Goal: Task Accomplishment & Management: Manage account settings

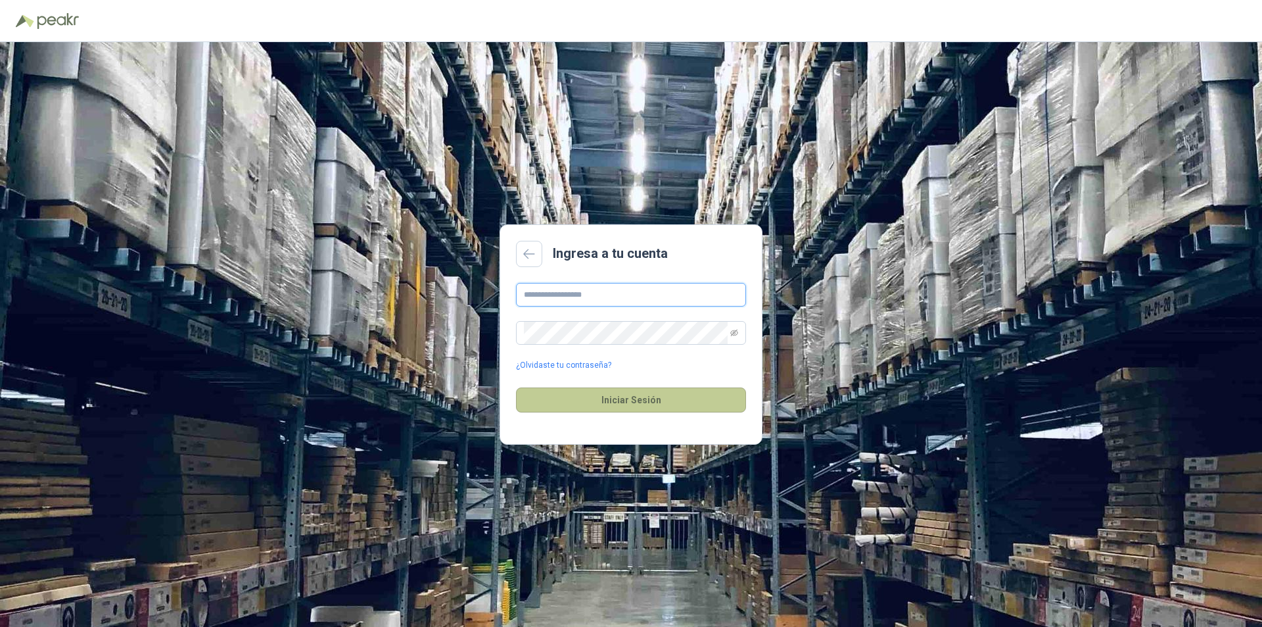
type input "**********"
click at [623, 400] on button "Iniciar Sesión" at bounding box center [631, 399] width 230 height 25
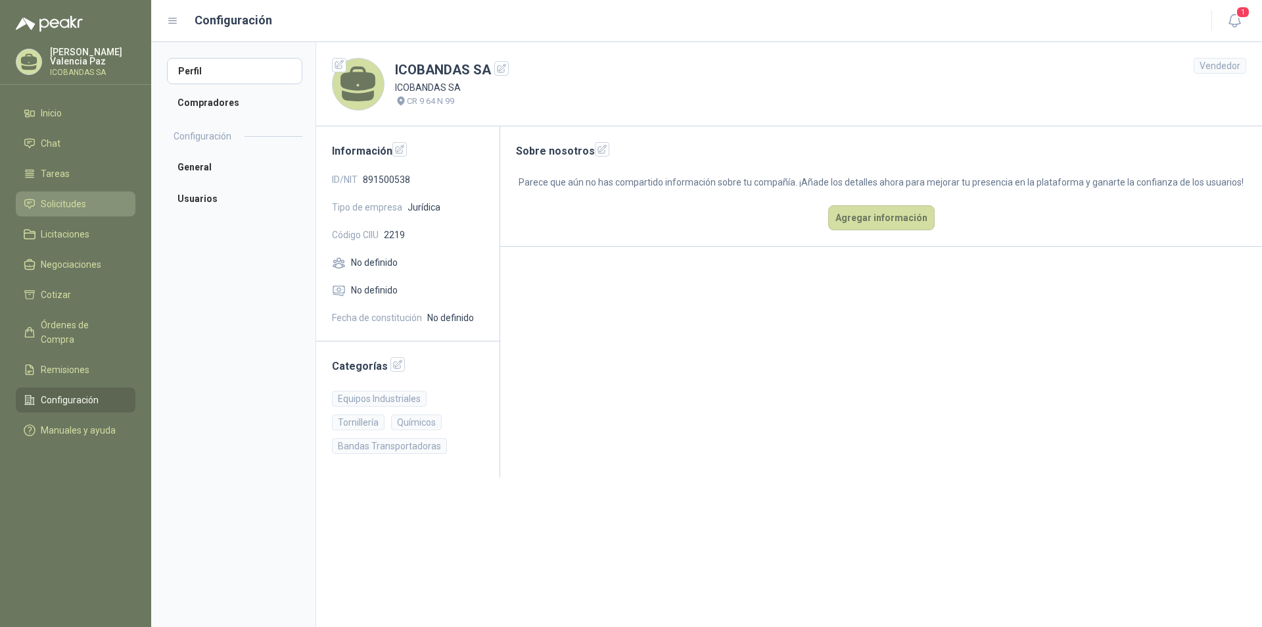
click at [80, 212] on link "Solicitudes" at bounding box center [76, 203] width 120 height 25
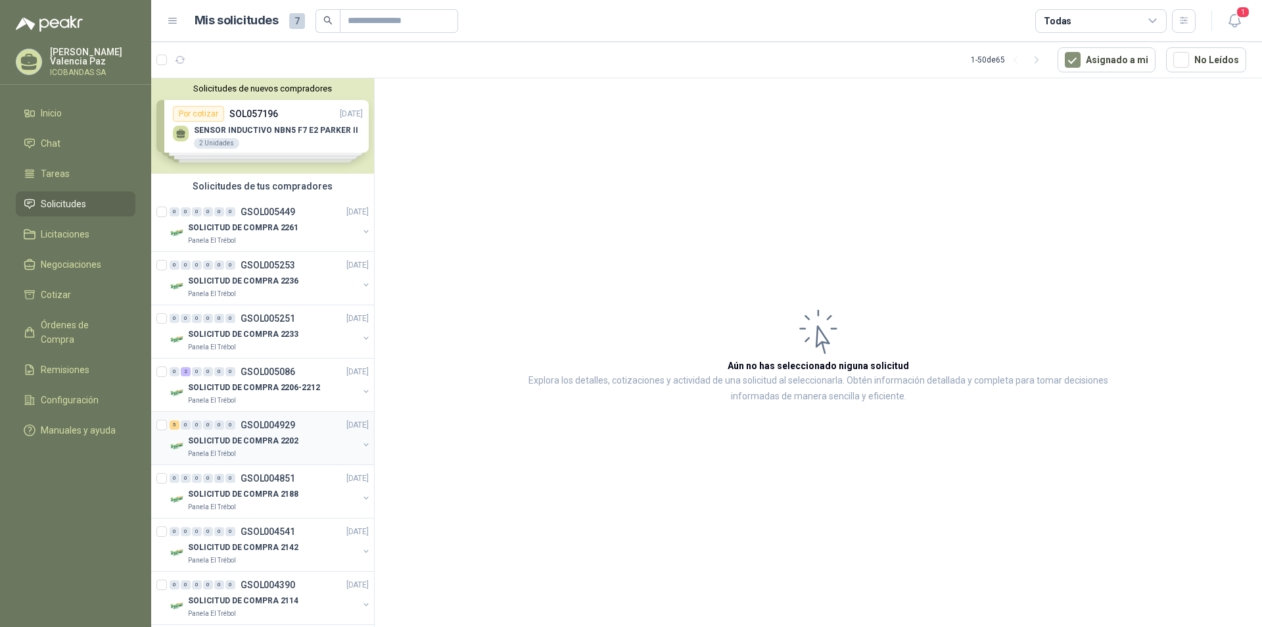
click at [213, 426] on div "5 0 0 0 0 0" at bounding box center [203, 424] width 66 height 9
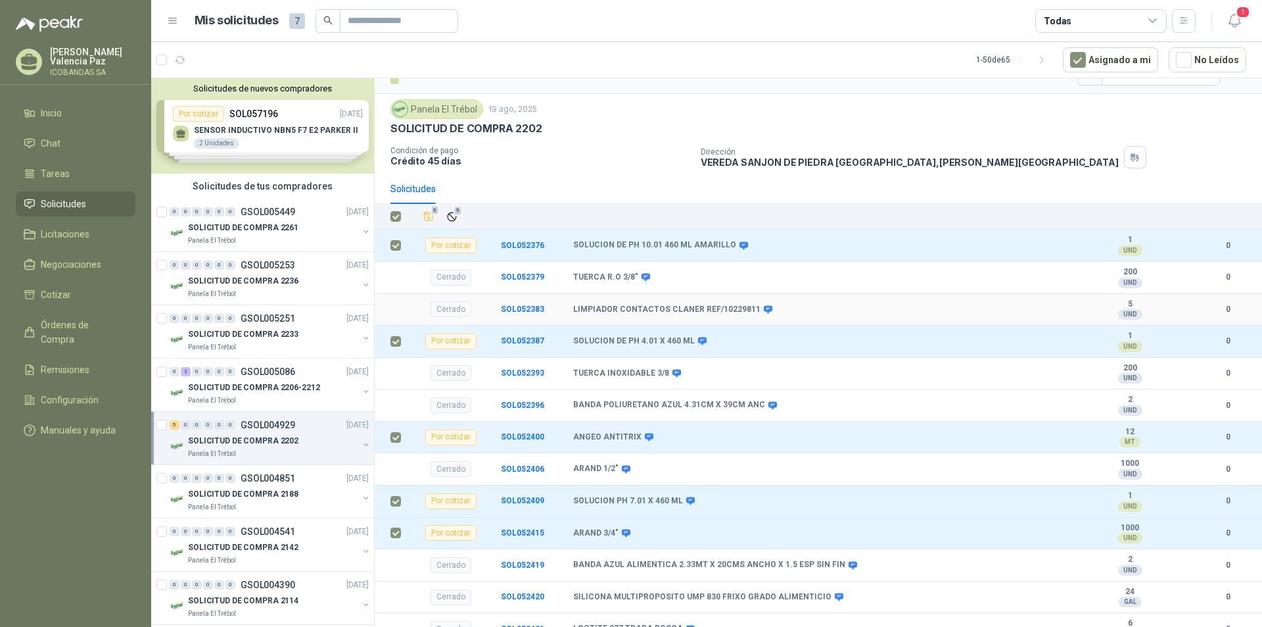
scroll to position [38, 0]
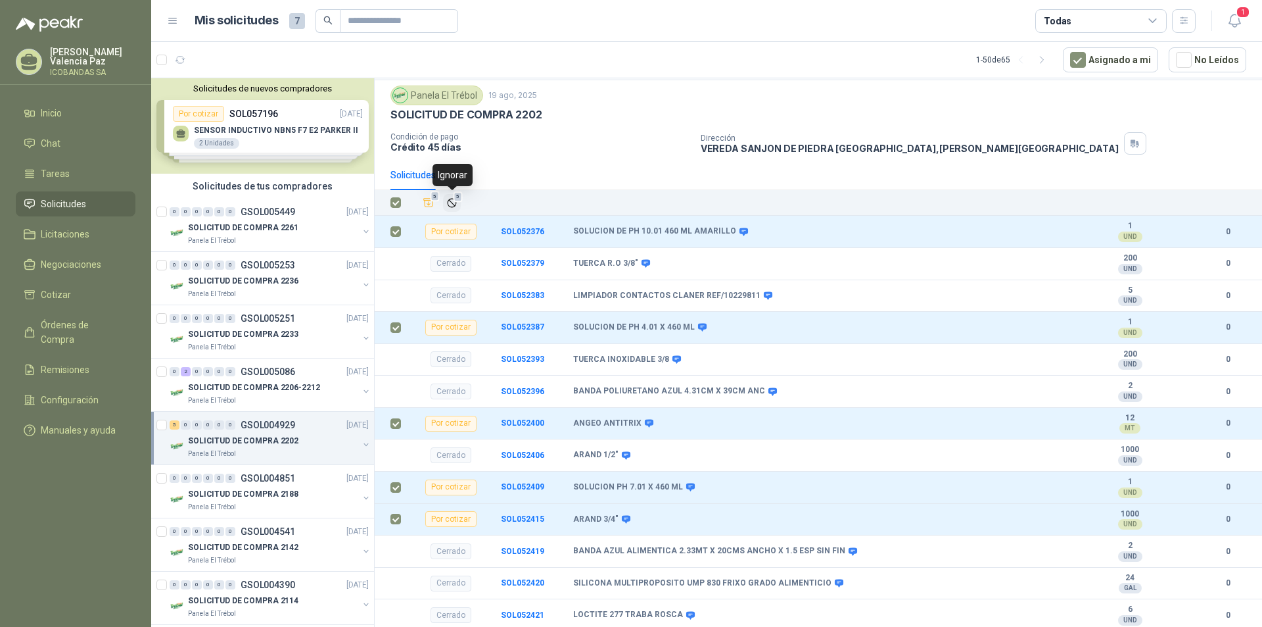
click at [455, 203] on icon "Ignorar" at bounding box center [451, 202] width 11 height 11
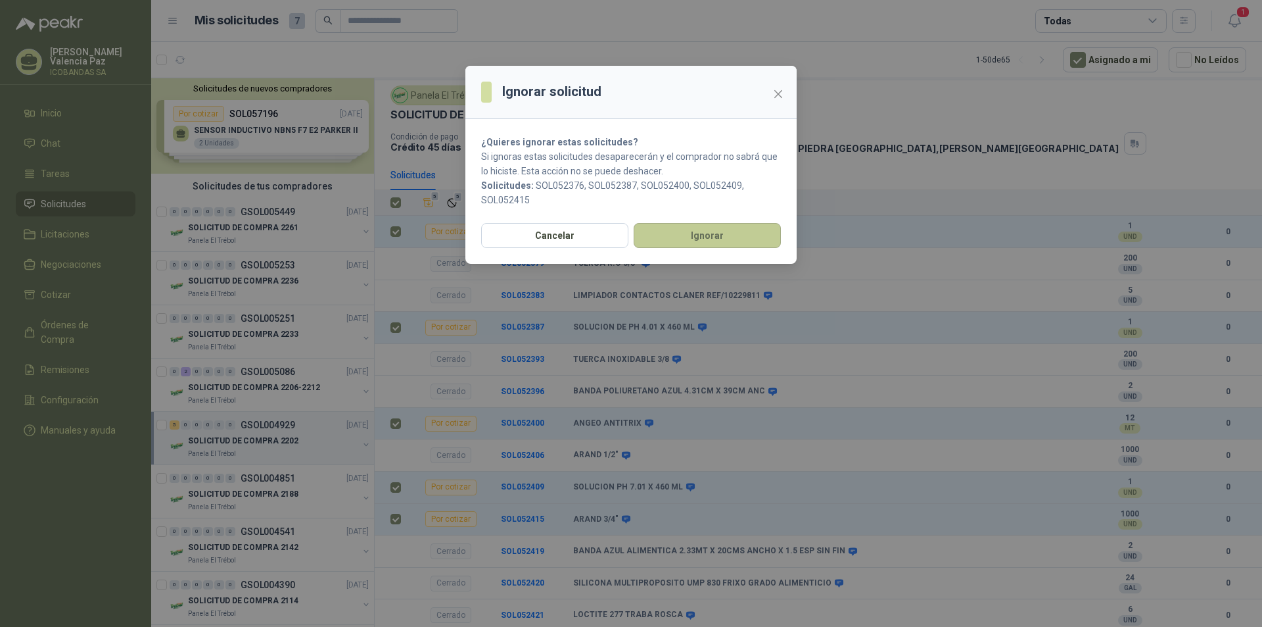
click at [683, 237] on button "Ignorar" at bounding box center [707, 235] width 147 height 25
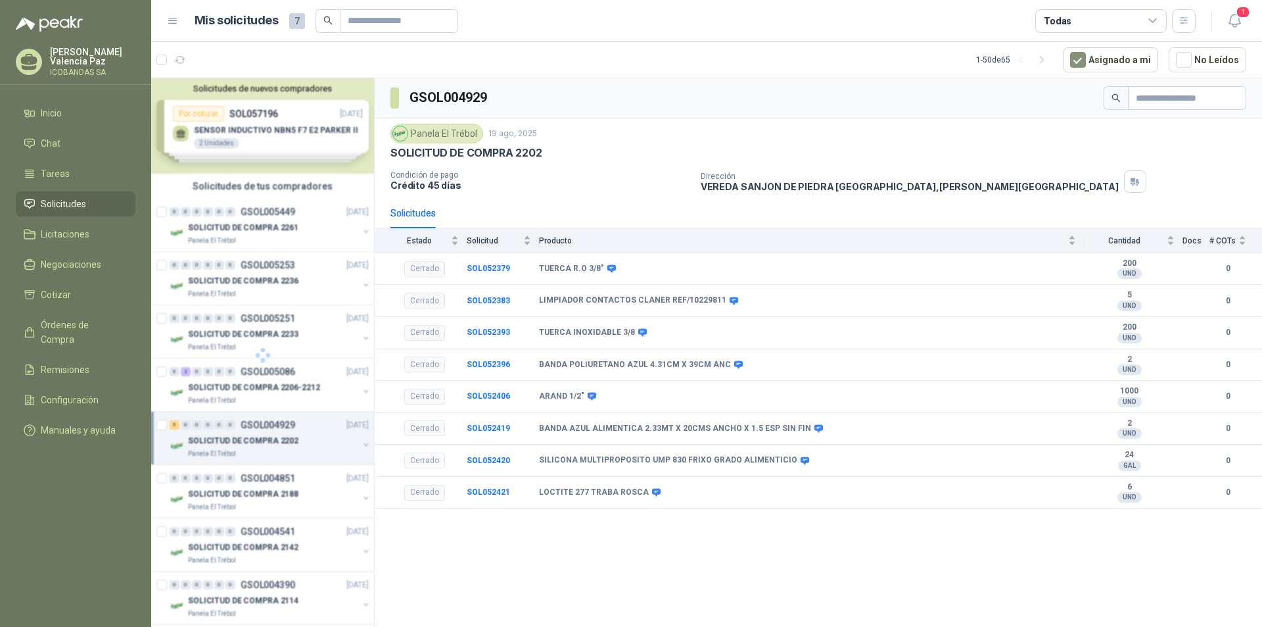
scroll to position [0, 0]
click at [87, 53] on p "[PERSON_NAME] [PERSON_NAME]" at bounding box center [92, 56] width 85 height 18
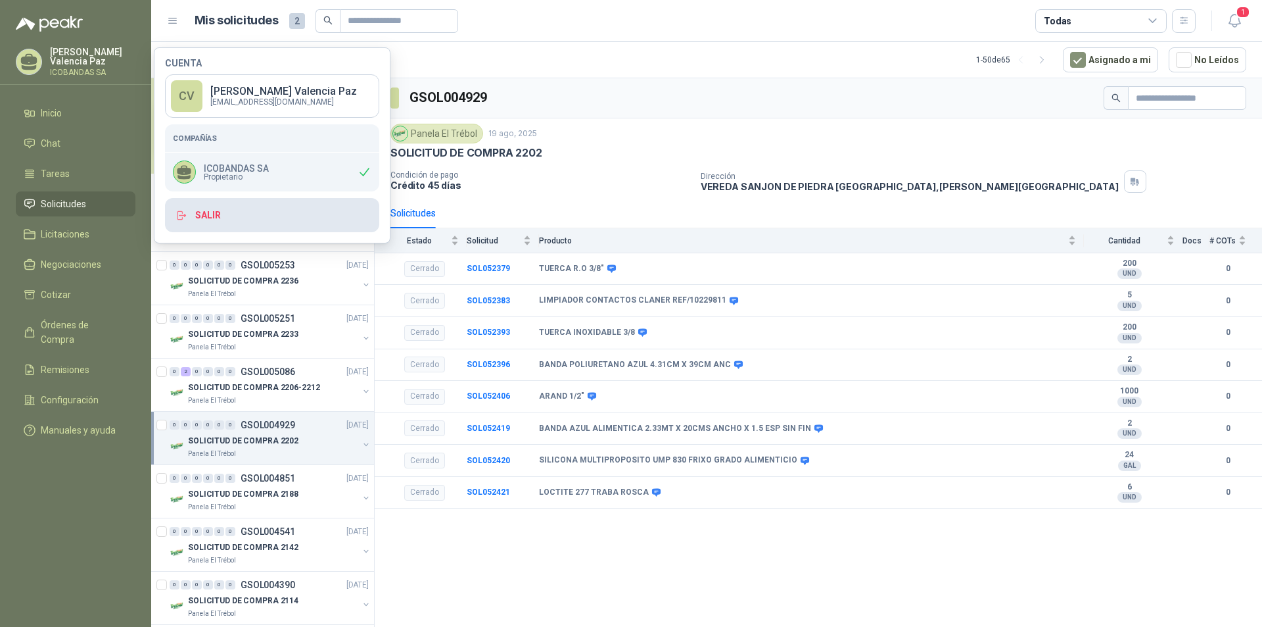
click at [229, 209] on button "Salir" at bounding box center [272, 215] width 214 height 34
